Goal: Task Accomplishment & Management: Use online tool/utility

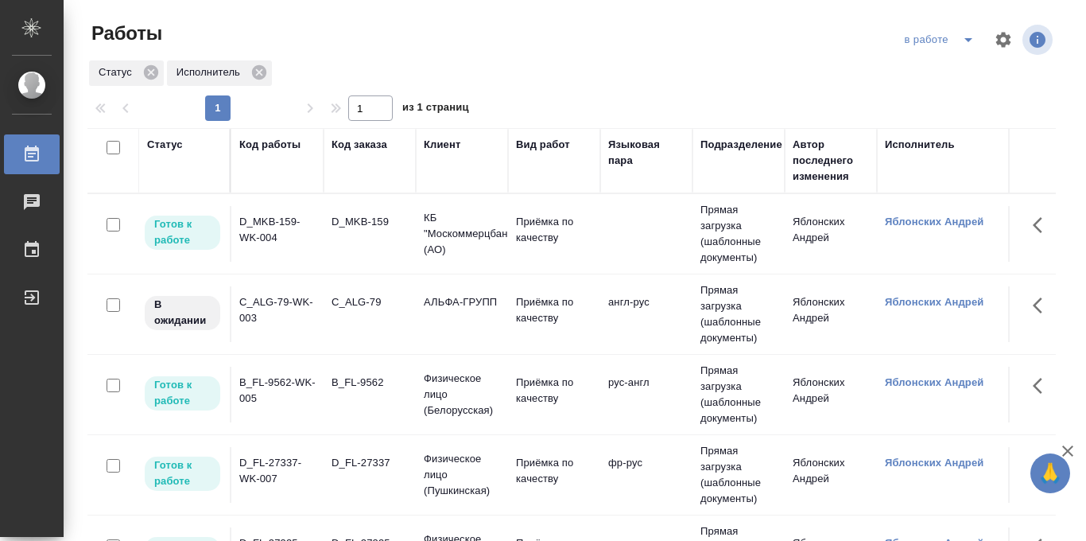
click at [935, 41] on div "в работе" at bounding box center [942, 39] width 83 height 25
click at [966, 42] on icon "split button" at bounding box center [968, 39] width 19 height 19
click at [947, 69] on li "Стандартные настройки" at bounding box center [941, 71] width 153 height 25
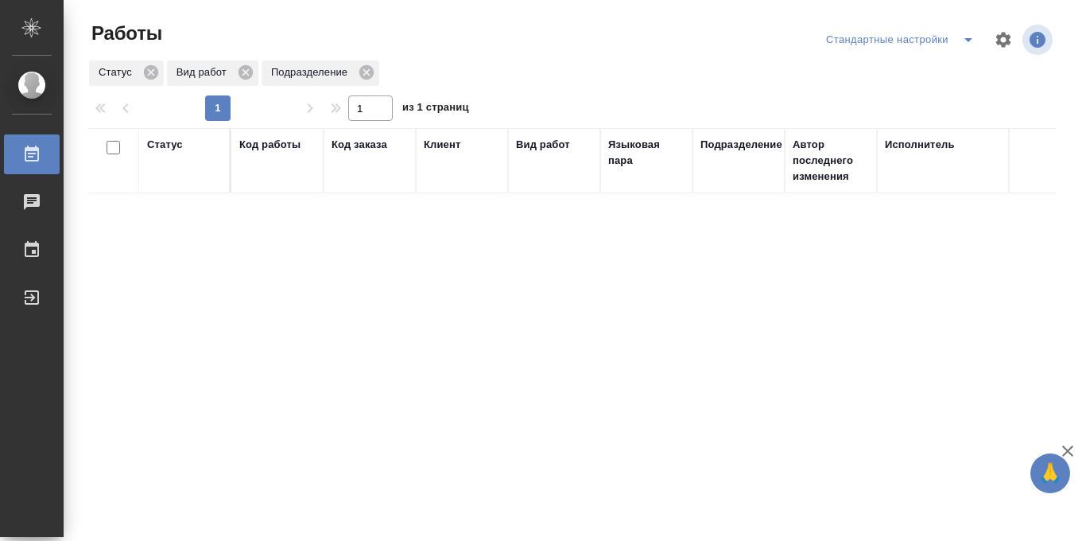
click at [967, 40] on icon "split button" at bounding box center [968, 40] width 8 height 4
click at [882, 72] on li "в работе" at bounding box center [900, 71] width 166 height 25
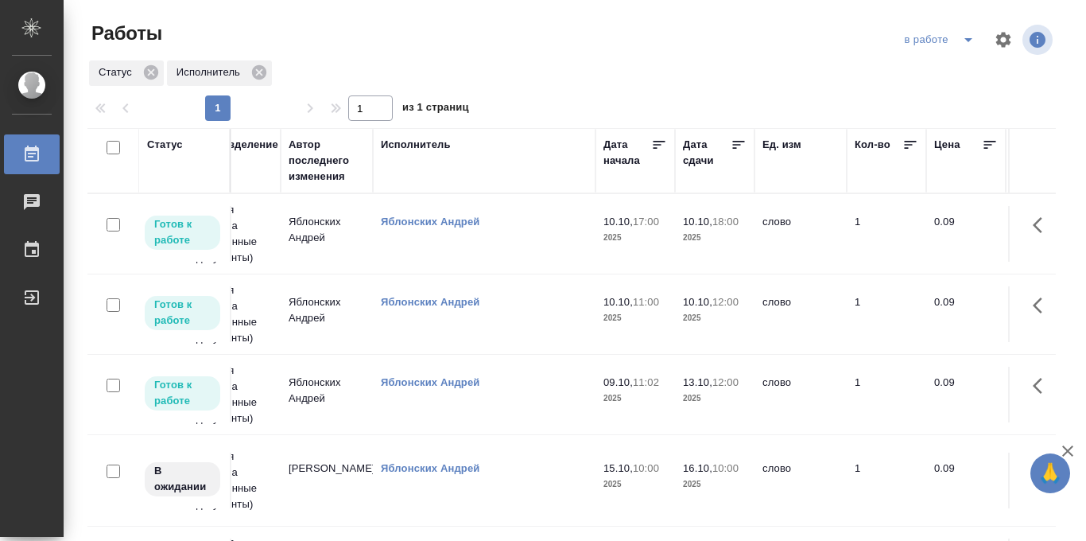
scroll to position [0, 586]
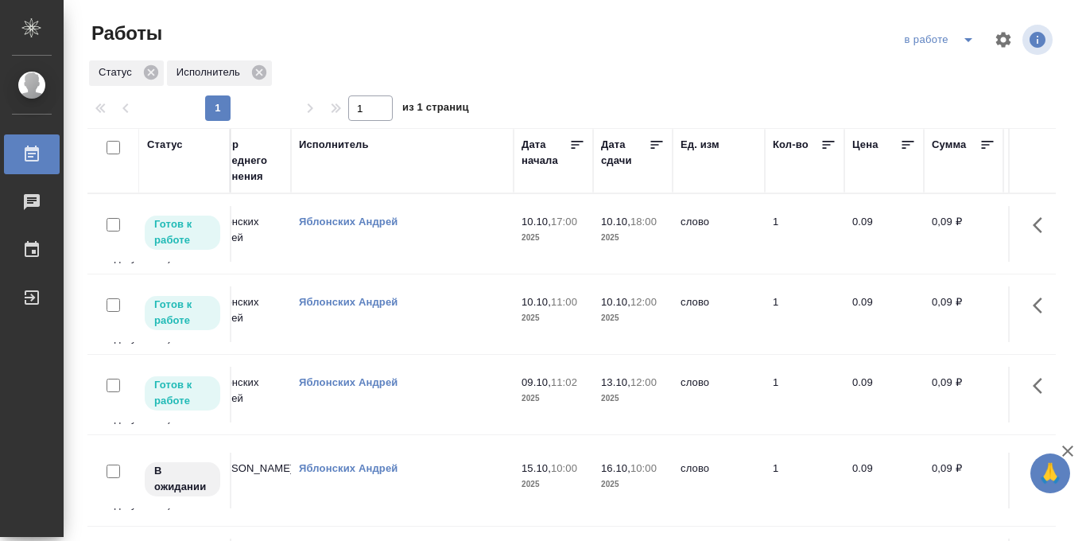
click at [657, 143] on icon at bounding box center [657, 145] width 16 height 16
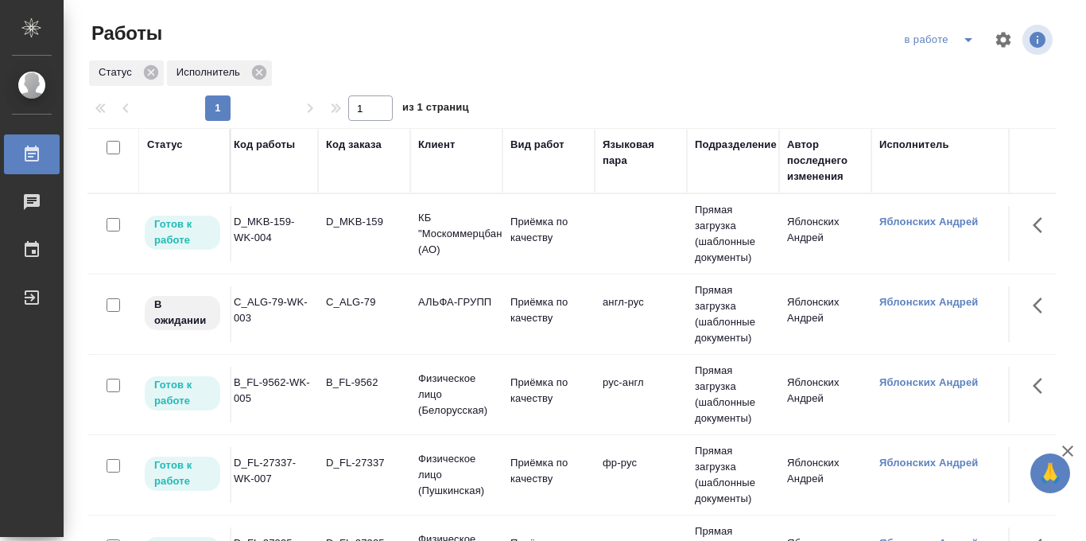
scroll to position [0, 0]
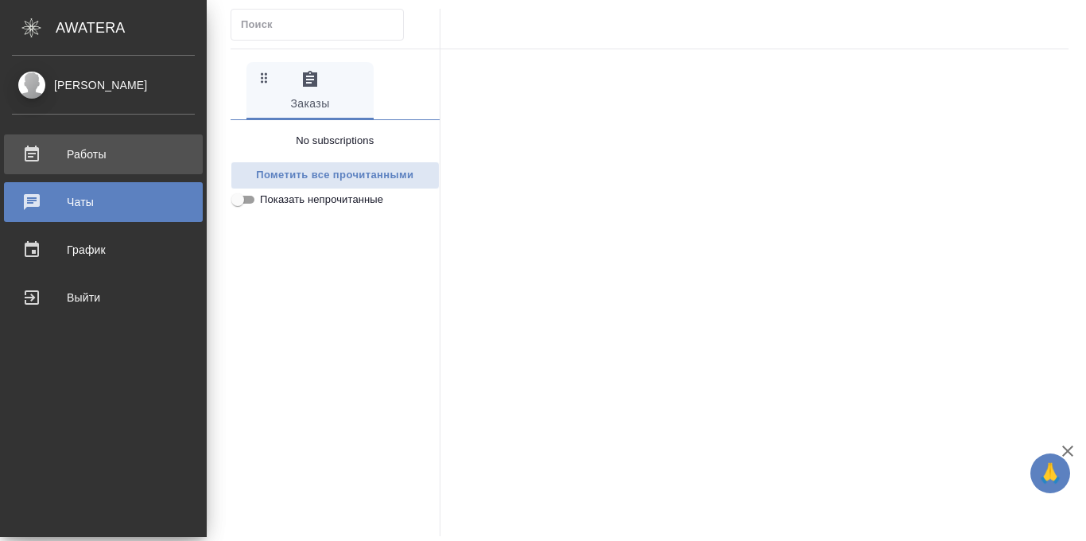
click at [29, 151] on div "Работы" at bounding box center [103, 154] width 183 height 24
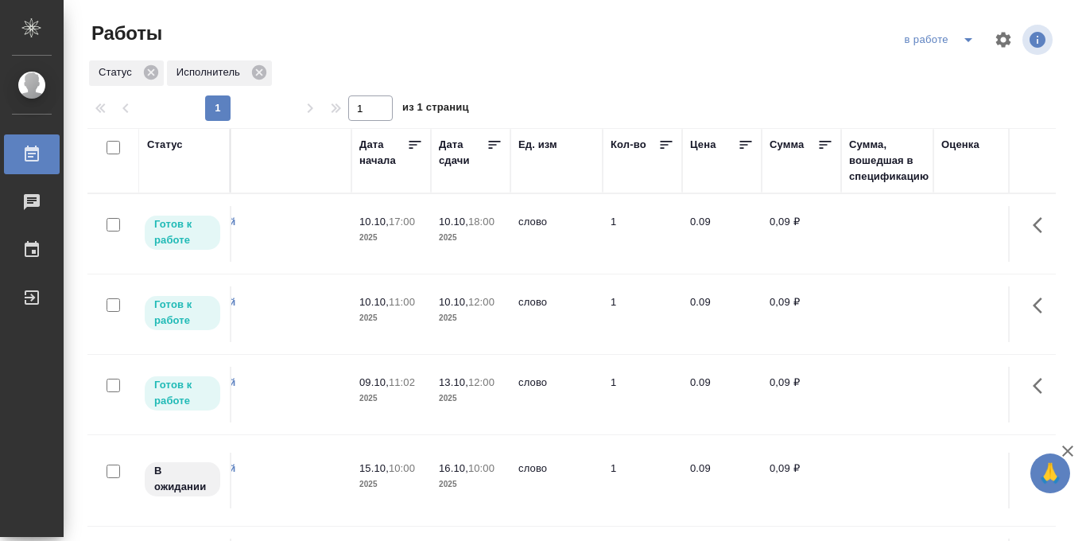
scroll to position [0, 754]
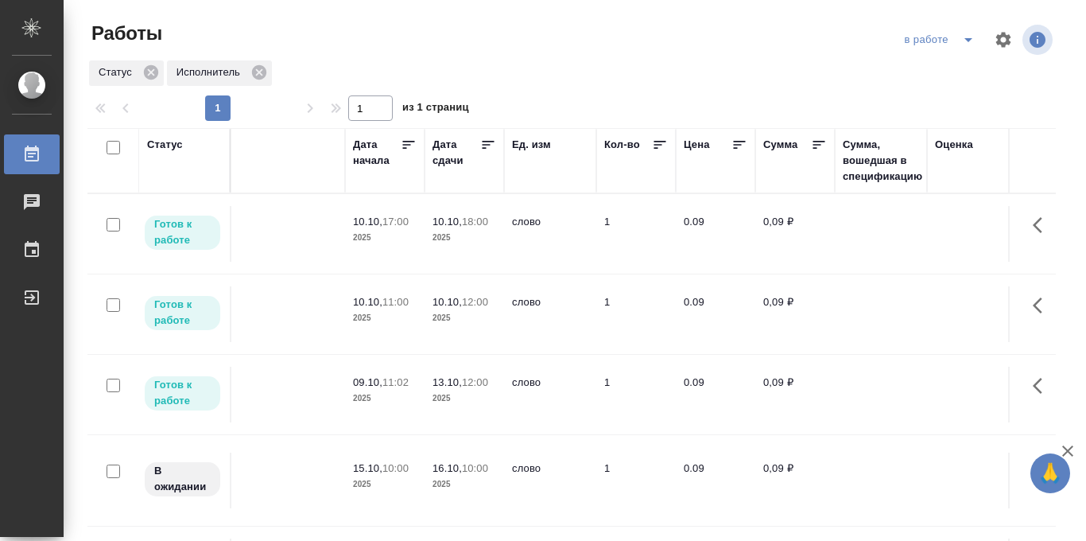
click at [490, 149] on icon at bounding box center [488, 145] width 16 height 16
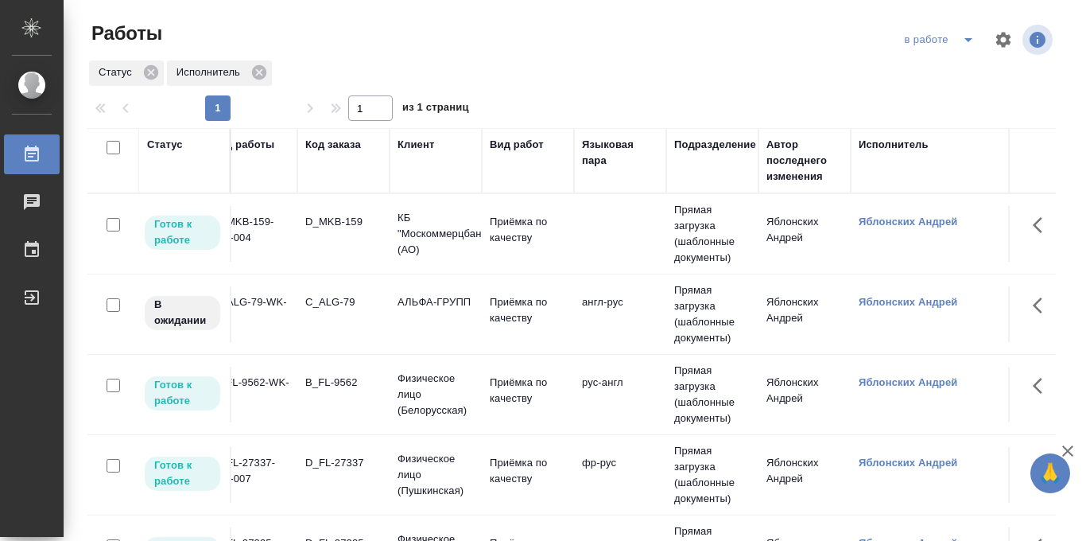
scroll to position [0, 0]
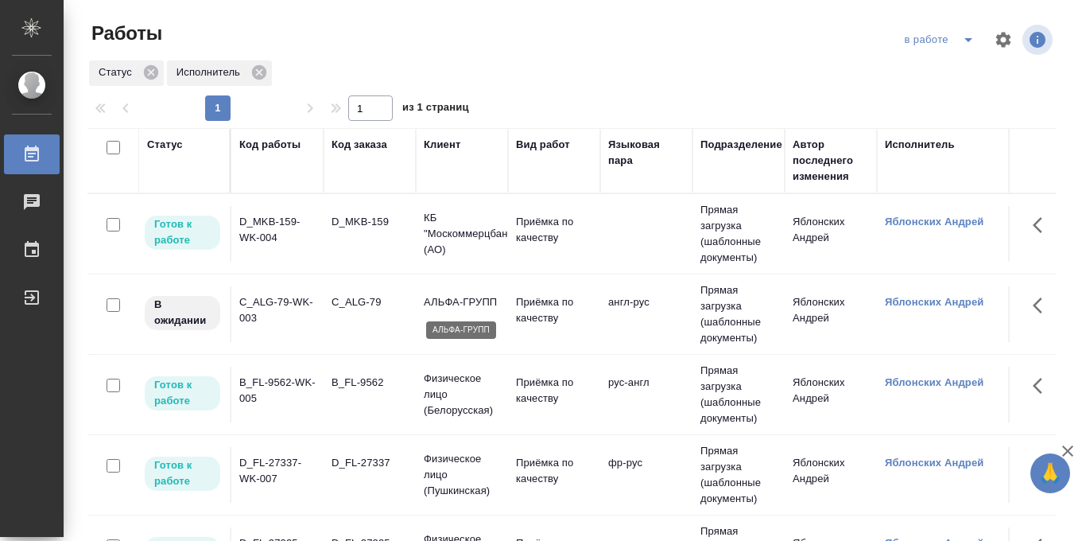
click at [448, 304] on p "АЛЬФА-ГРУПП" at bounding box center [462, 302] width 76 height 16
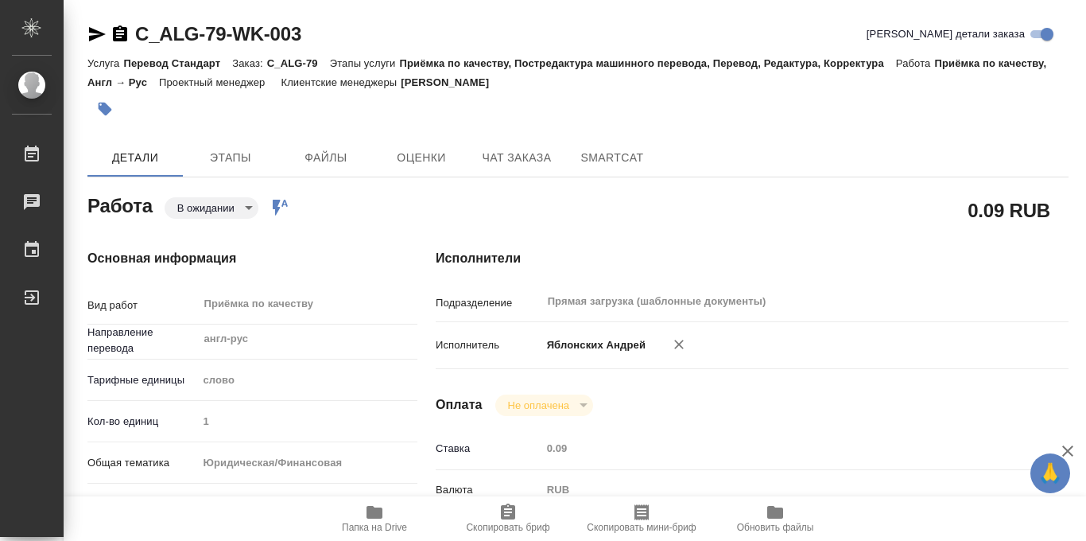
type textarea "x"
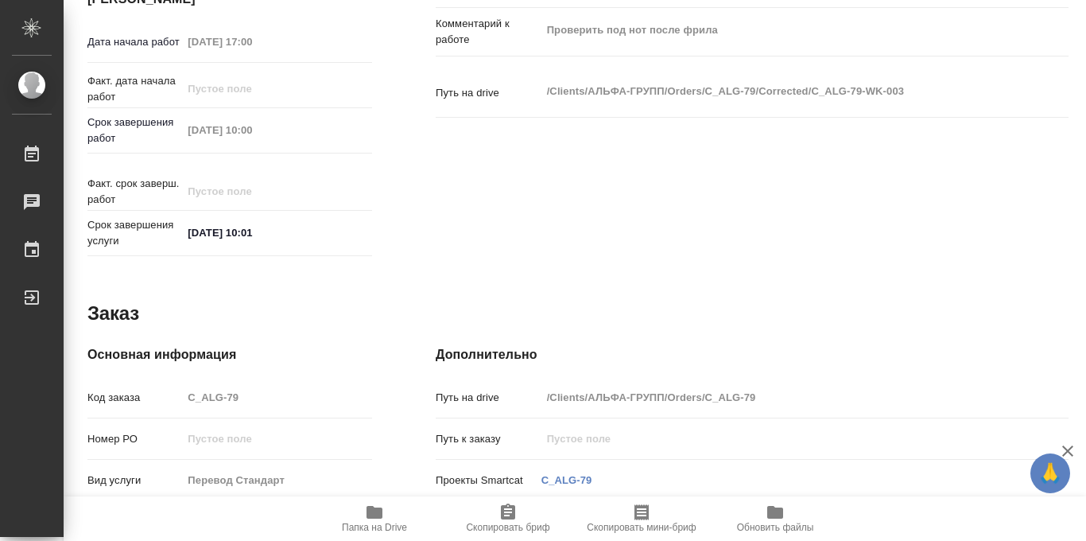
scroll to position [847, 0]
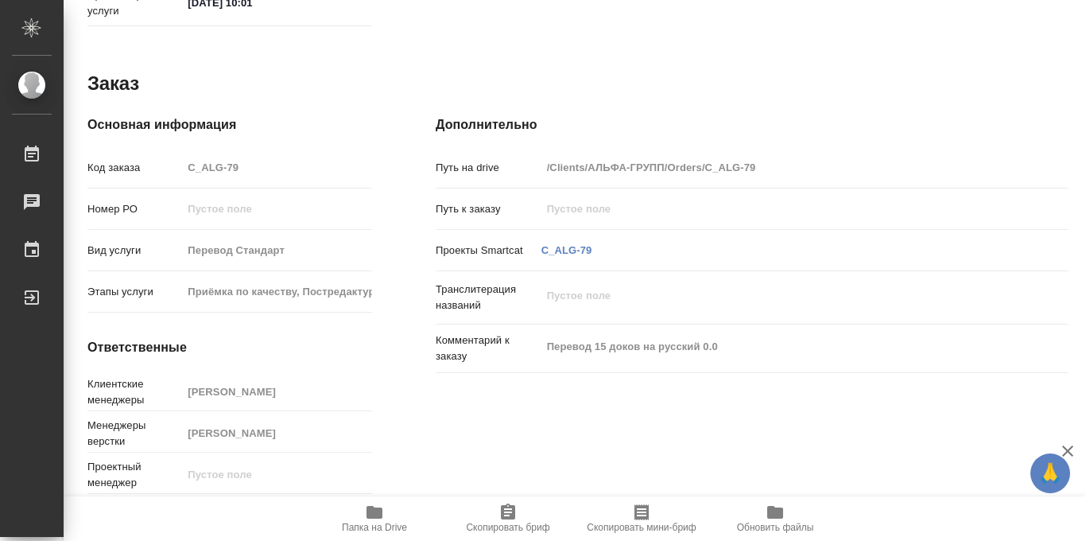
type textarea "x"
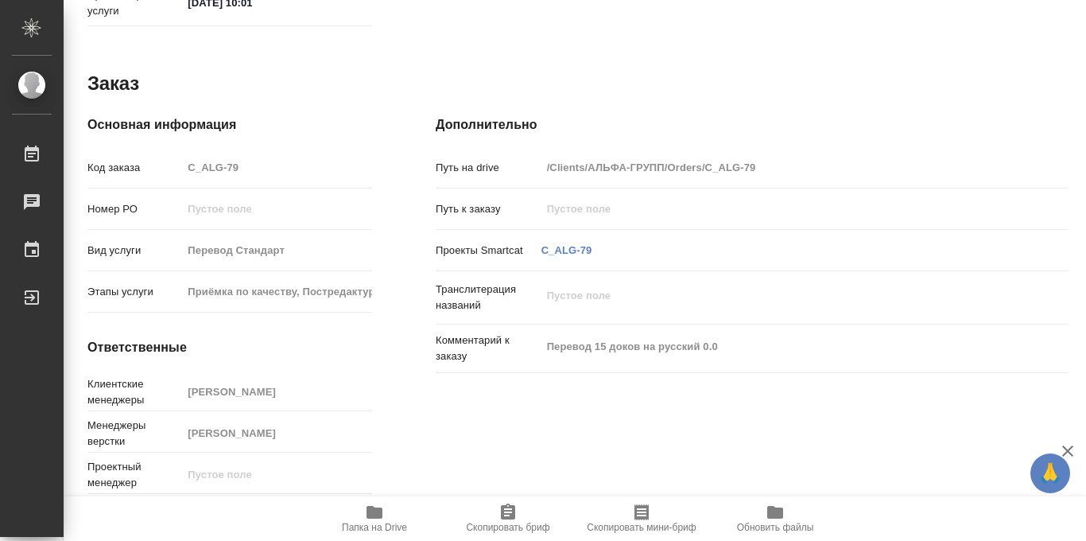
click at [371, 515] on icon "button" at bounding box center [374, 512] width 16 height 13
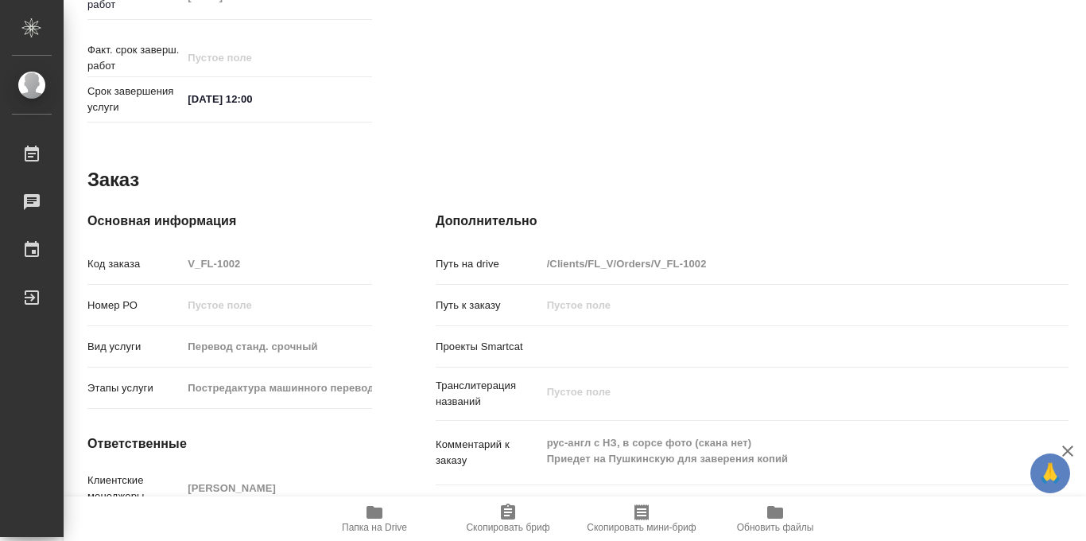
scroll to position [847, 0]
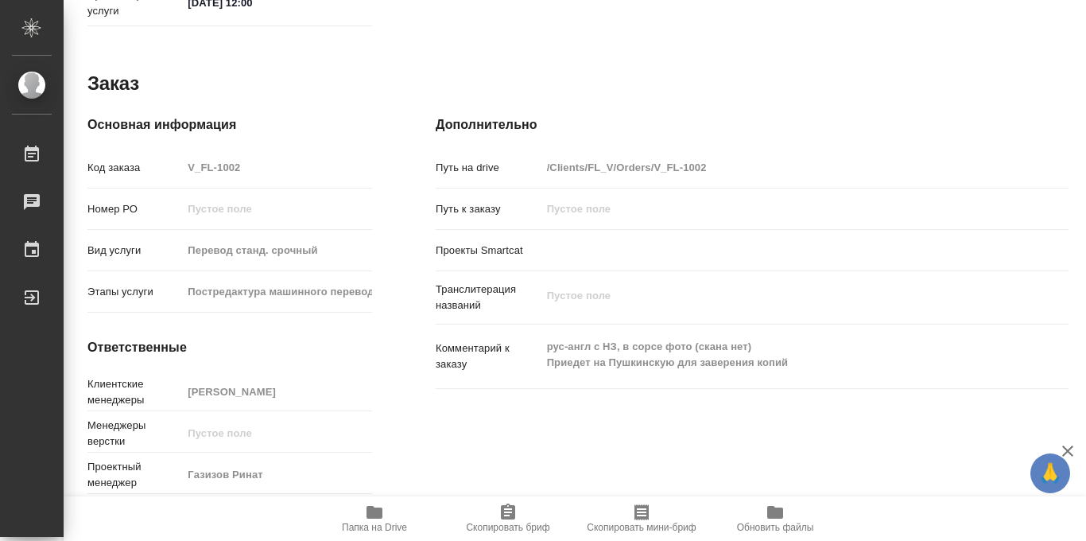
click at [376, 519] on icon "button" at bounding box center [374, 511] width 19 height 19
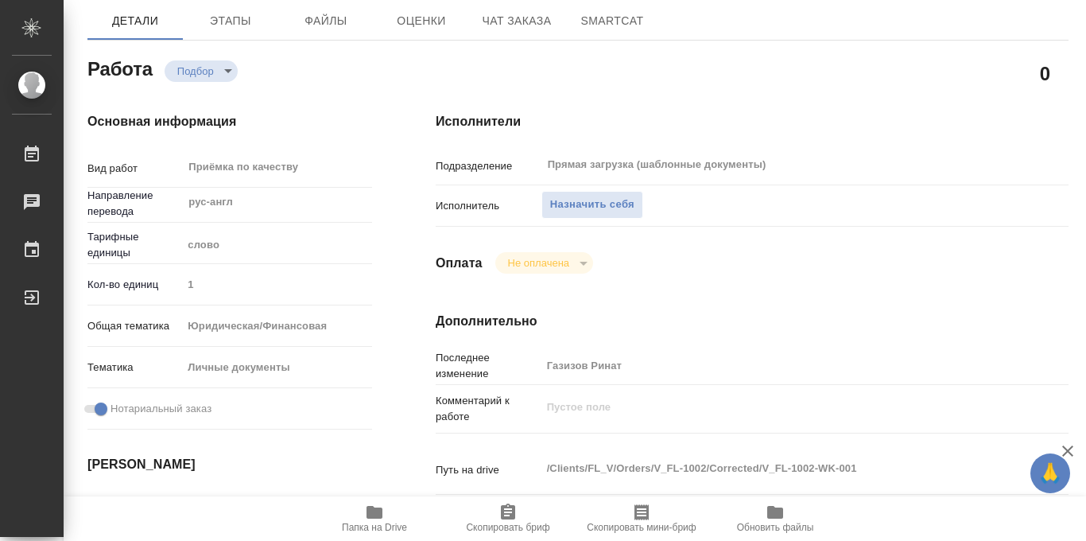
scroll to position [167, 0]
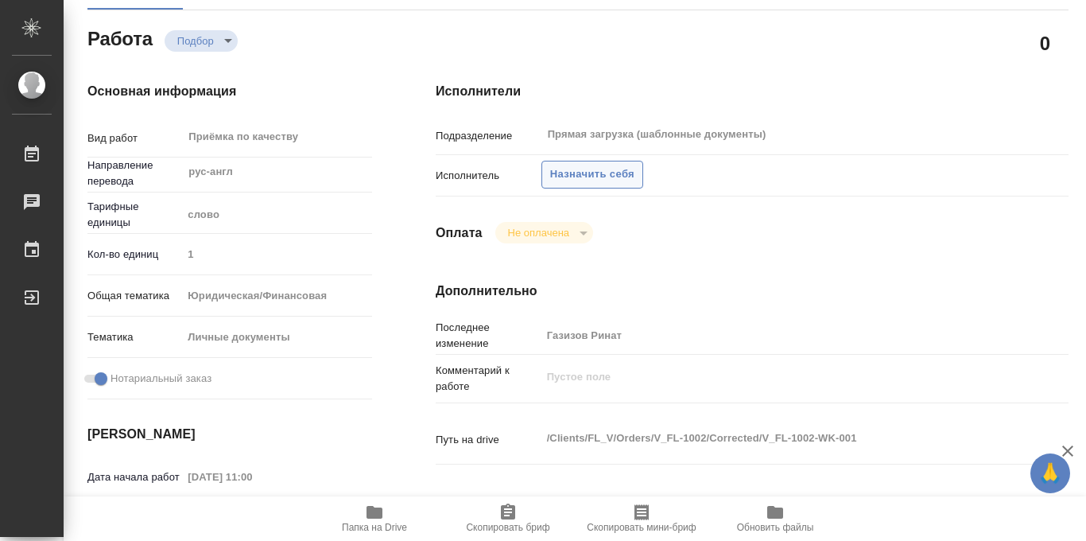
click at [602, 174] on span "Назначить себя" at bounding box center [592, 174] width 84 height 18
